Goal: Task Accomplishment & Management: Manage account settings

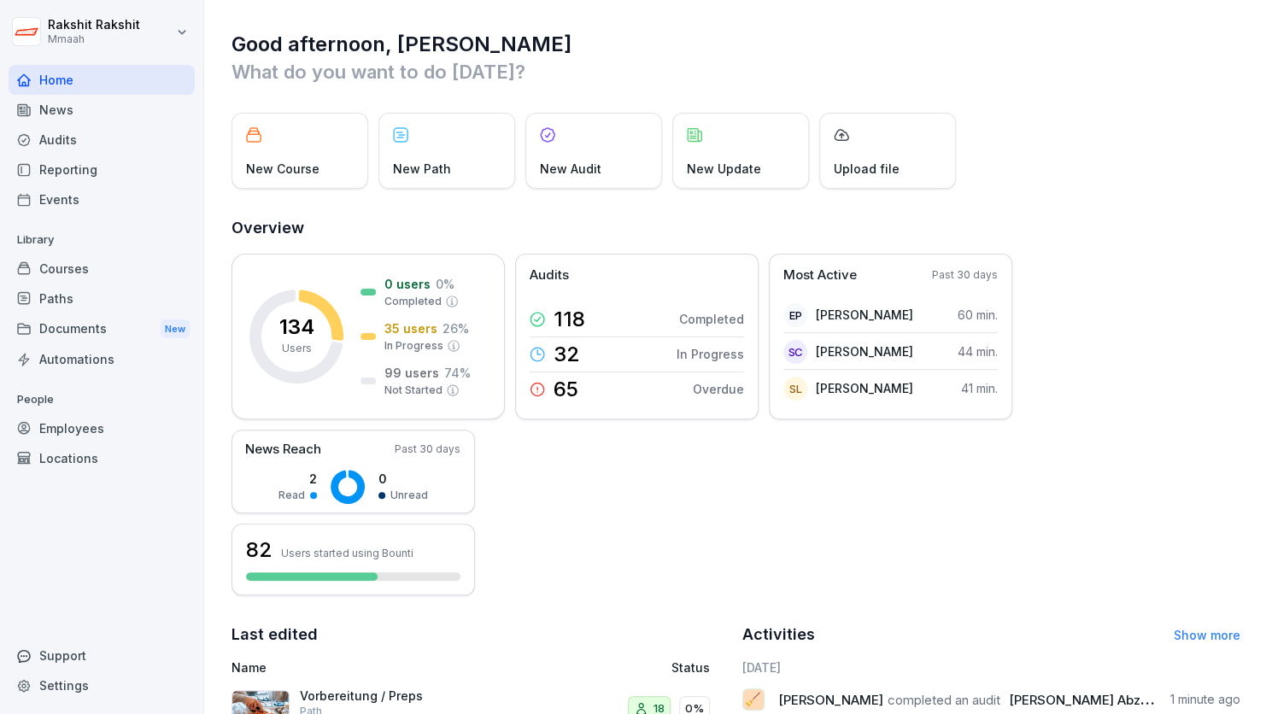
click at [85, 419] on div "Employees" at bounding box center [102, 429] width 186 height 30
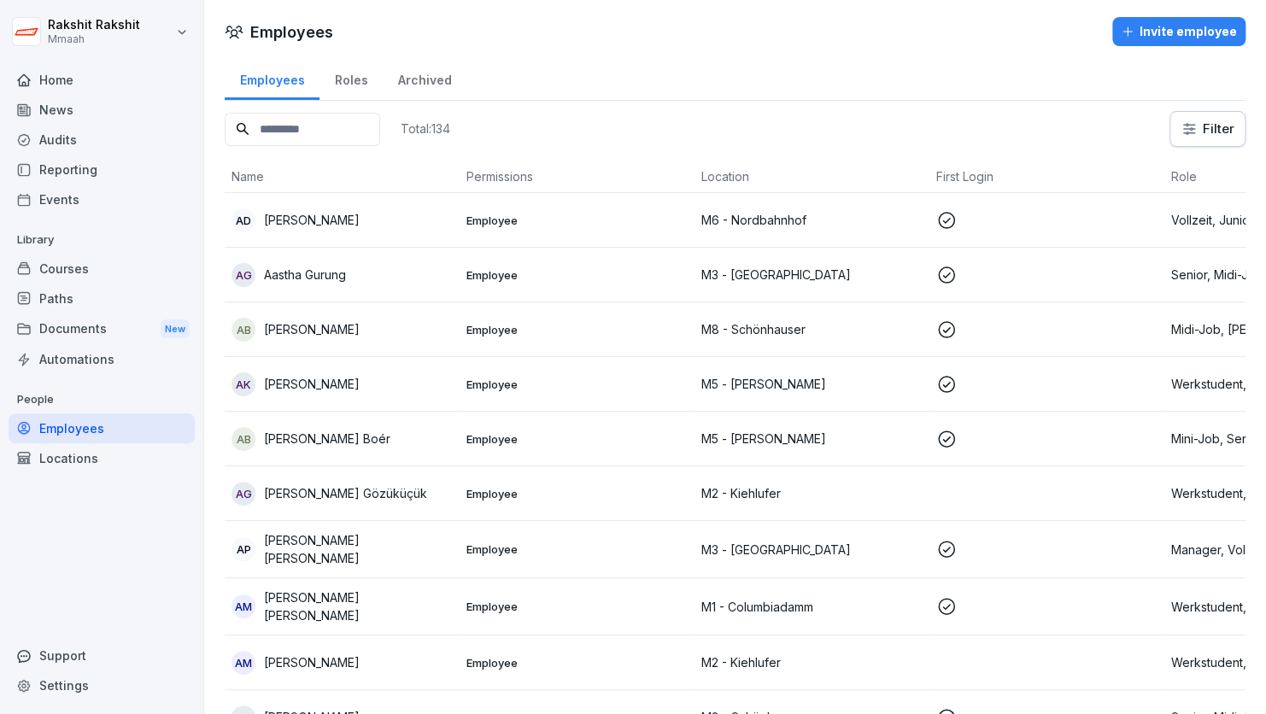
click at [335, 129] on input at bounding box center [302, 129] width 155 height 33
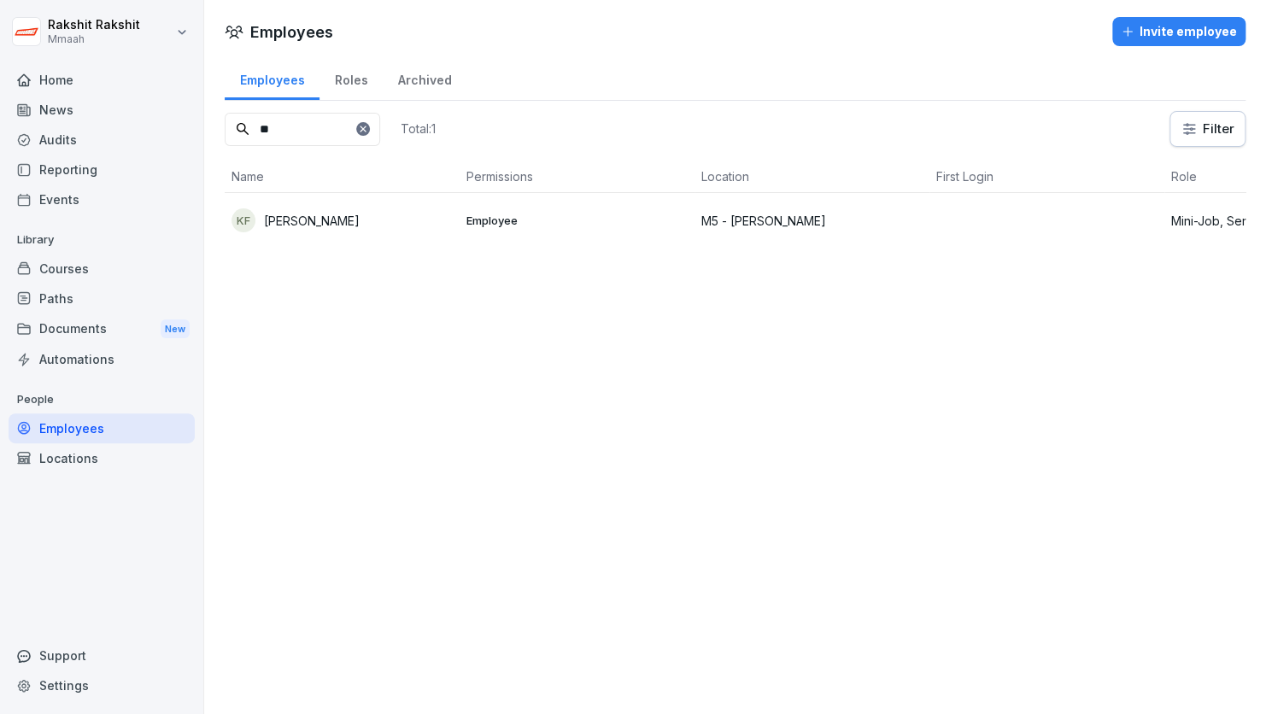
type input "*"
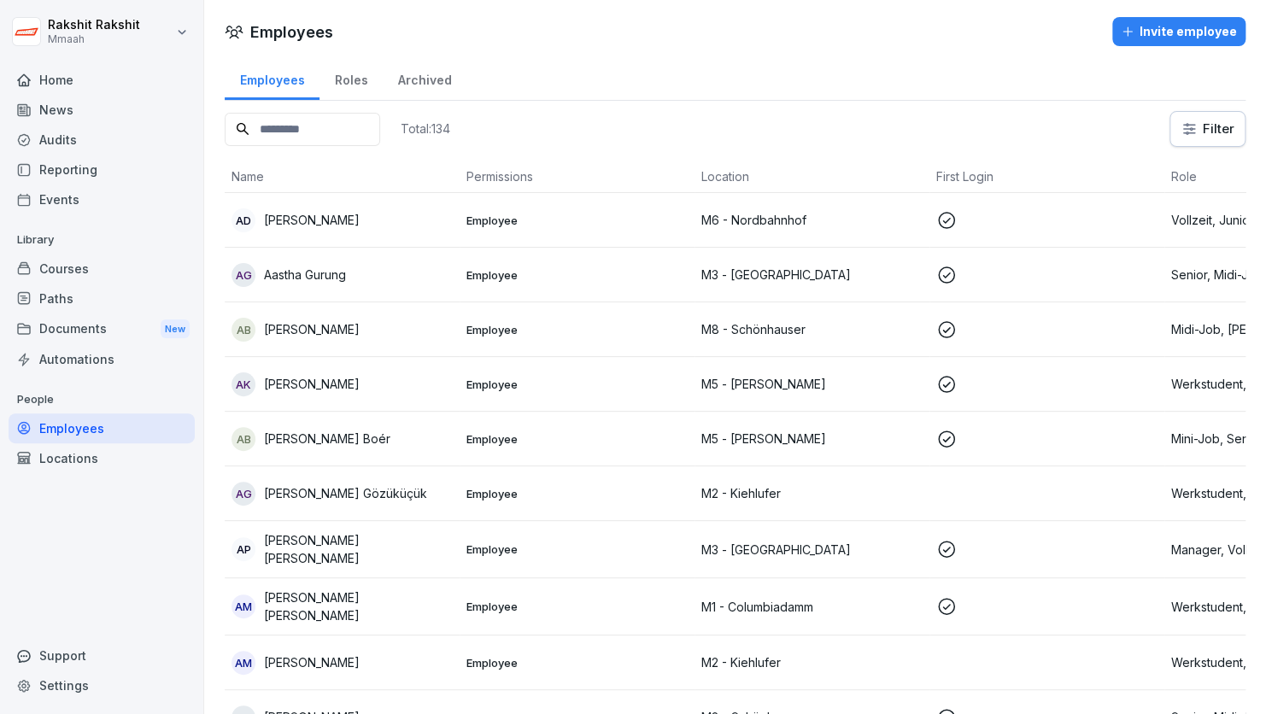
click at [1132, 29] on div "Invite employee" at bounding box center [1179, 31] width 116 height 19
click at [1134, 27] on div "Invite employee" at bounding box center [1179, 31] width 116 height 19
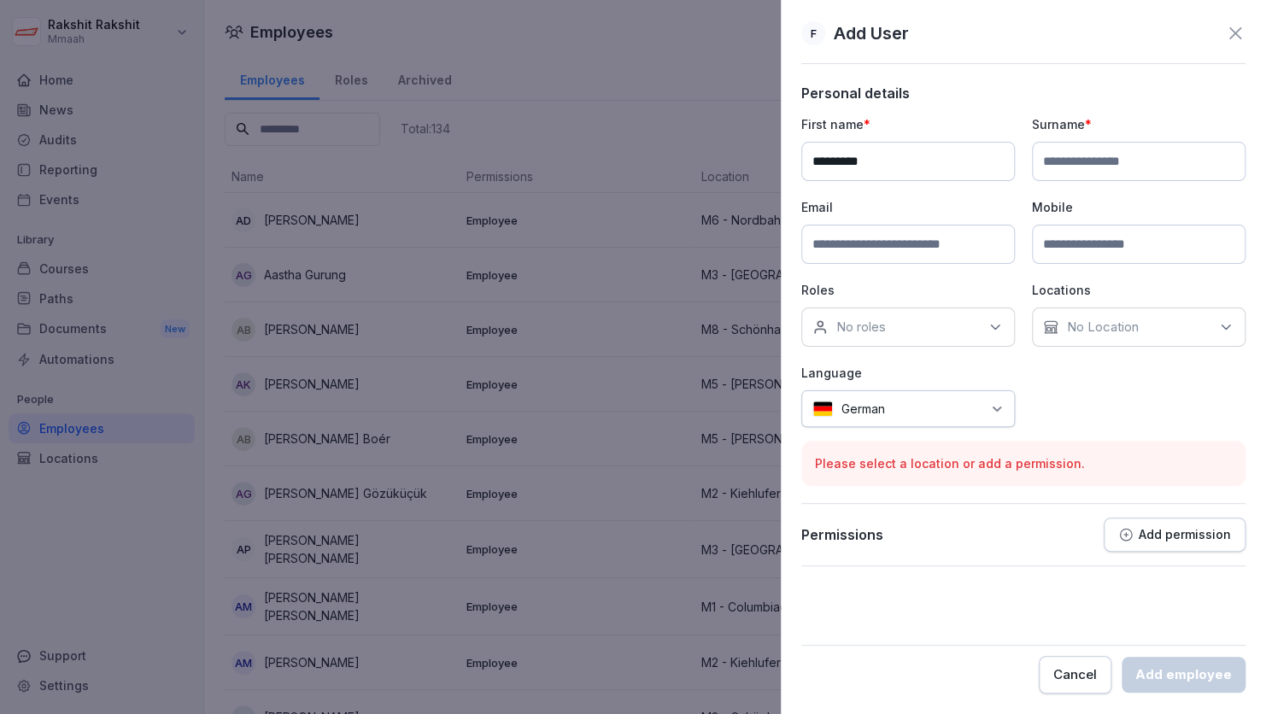
type input "*********"
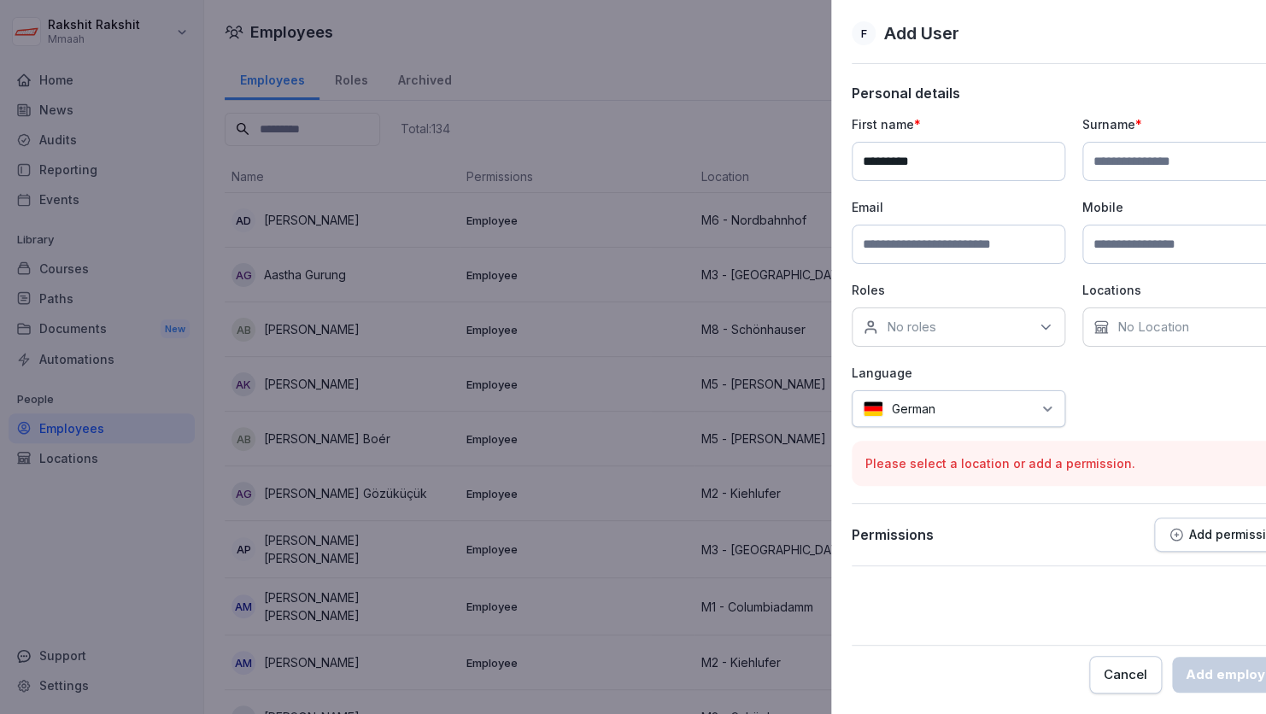
click at [705, 93] on div at bounding box center [633, 357] width 1266 height 714
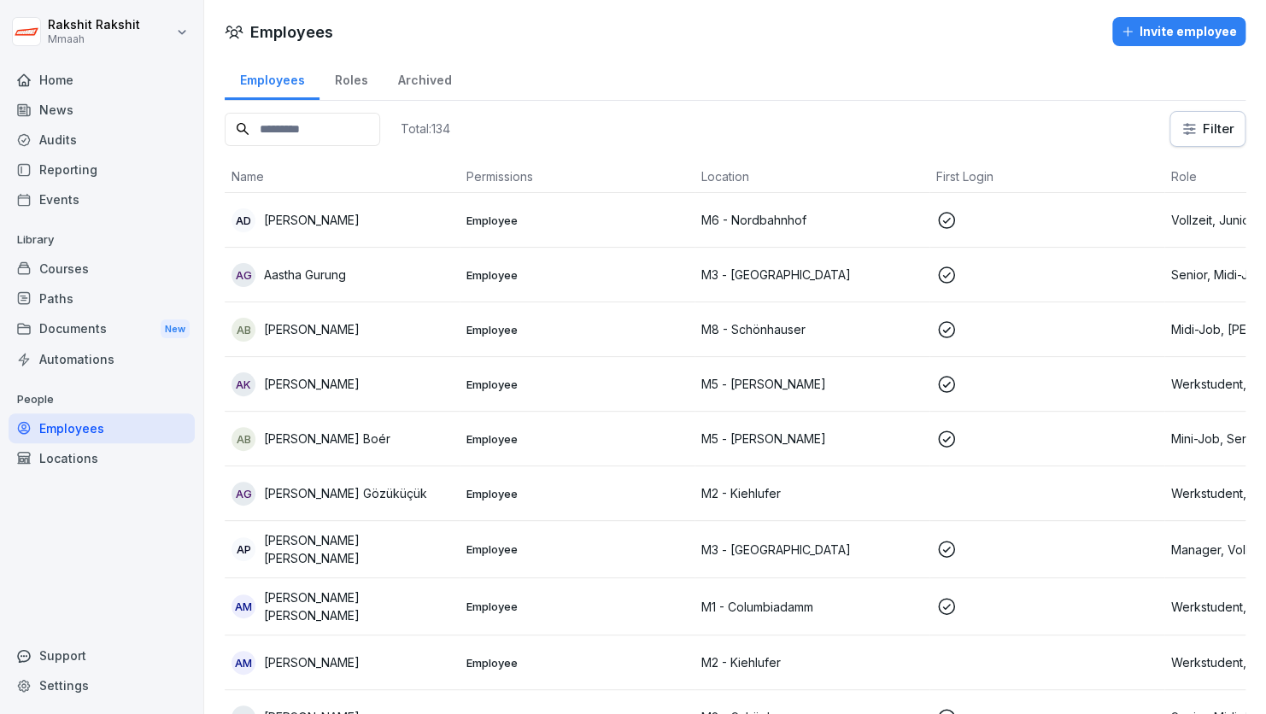
click at [343, 129] on input at bounding box center [302, 129] width 155 height 33
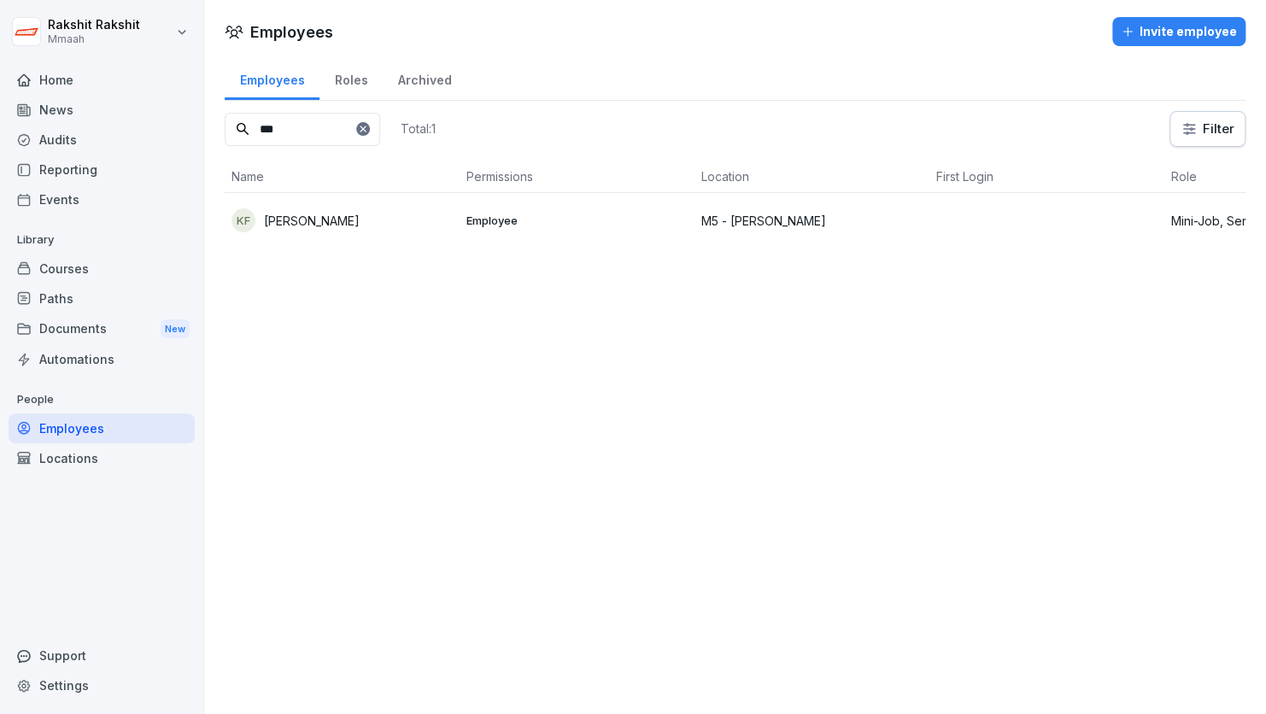
type input "***"
click at [368, 131] on icon at bounding box center [363, 129] width 10 height 10
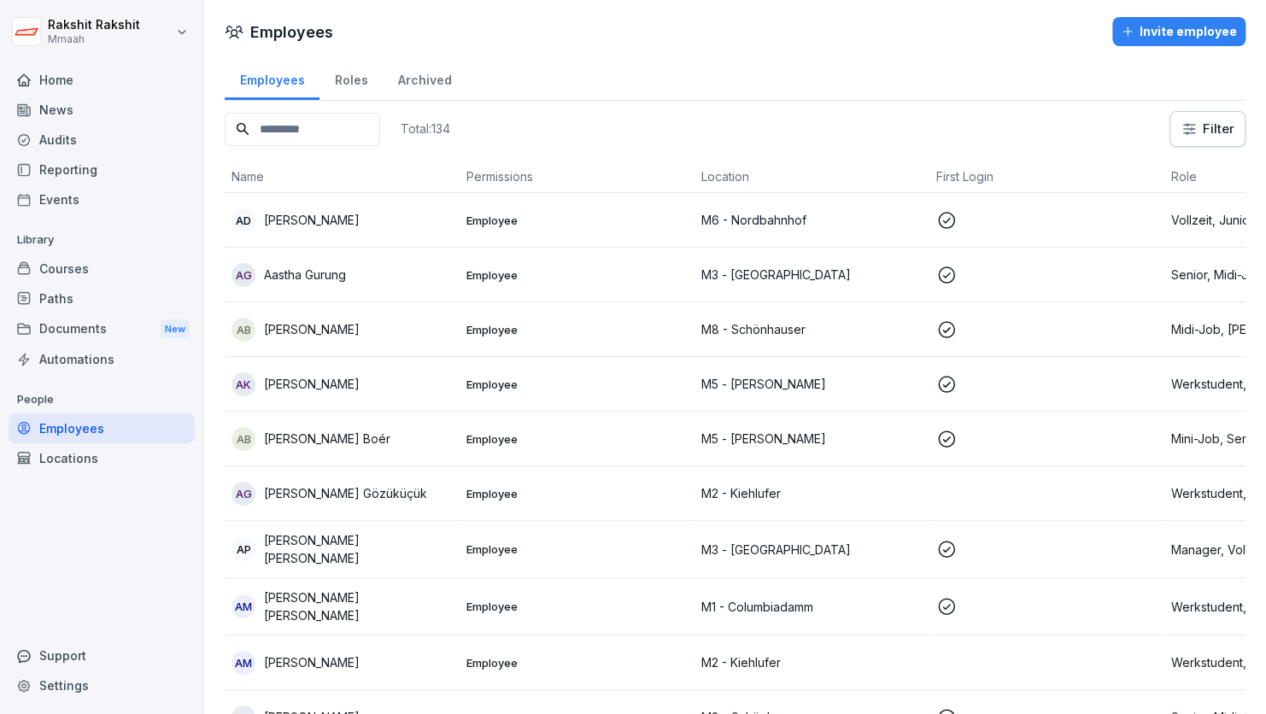
click at [353, 84] on div "Roles" at bounding box center [351, 78] width 63 height 44
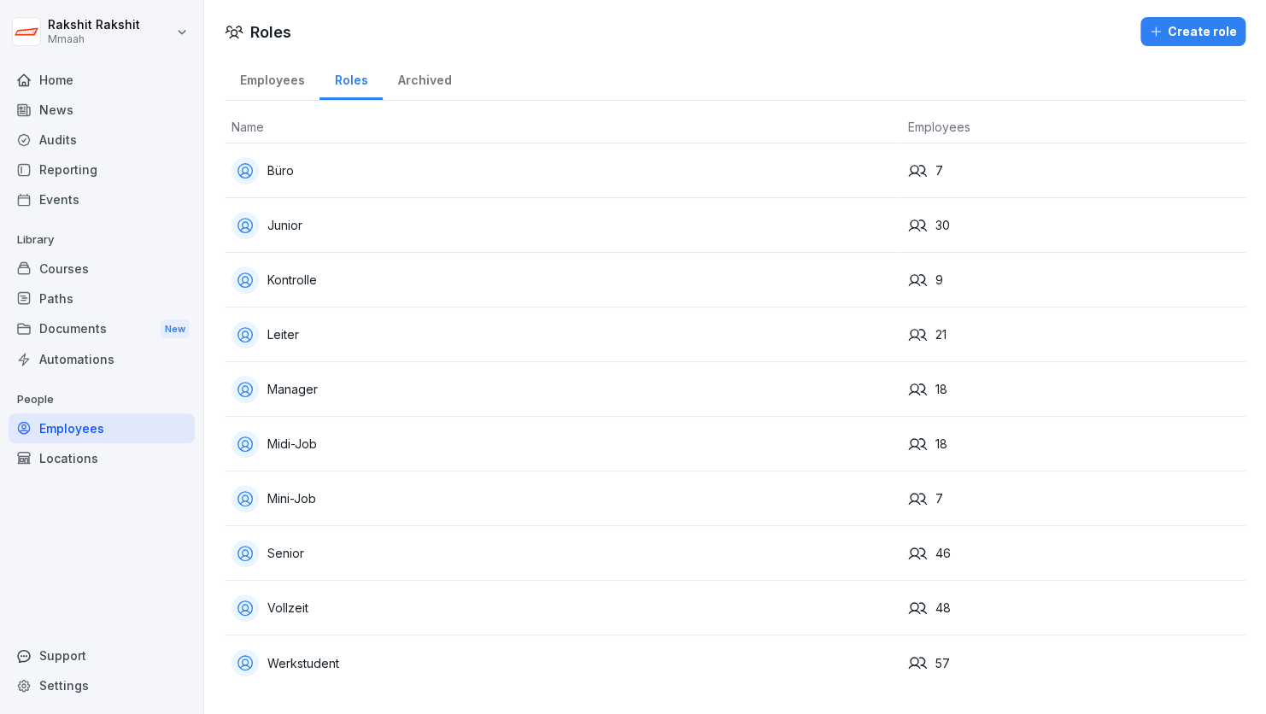
click at [426, 79] on div "Archived" at bounding box center [425, 78] width 84 height 44
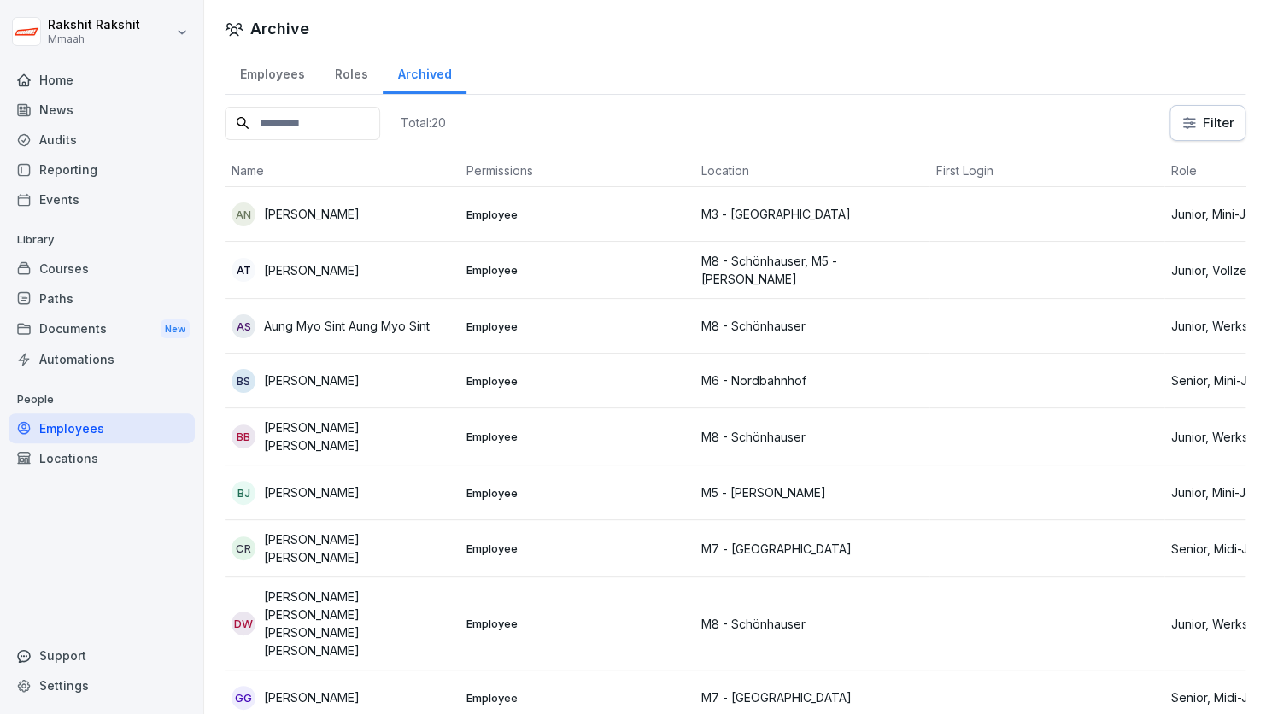
click at [361, 75] on div "Roles" at bounding box center [351, 72] width 63 height 44
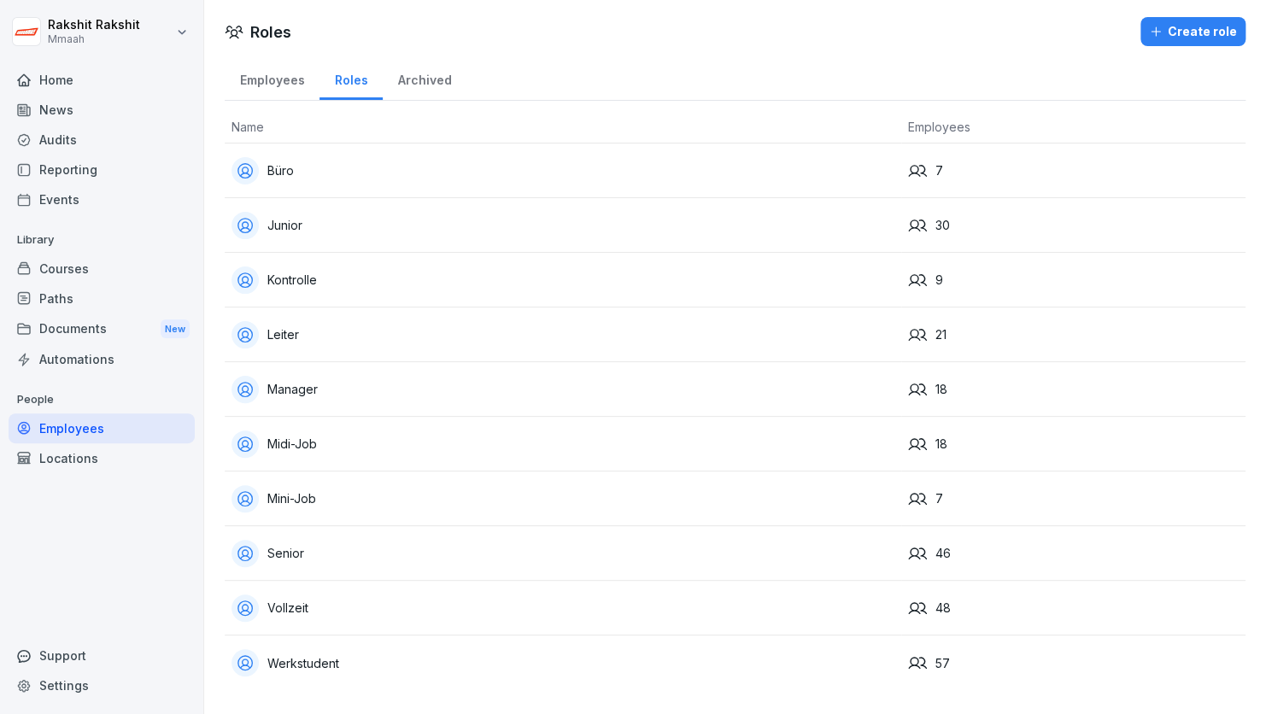
click at [644, 49] on div "Roles Create role Employees Roles Archived Name Employees Büro 7 Junior 30 Kont…" at bounding box center [735, 352] width 1062 height 704
